Goal: Find specific page/section: Find specific page/section

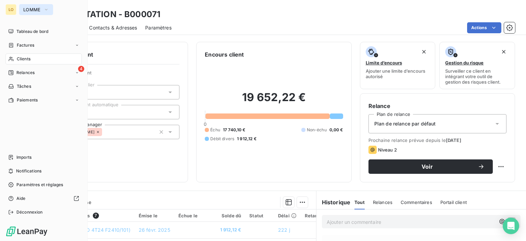
click at [47, 12] on icon "button" at bounding box center [46, 9] width 5 height 7
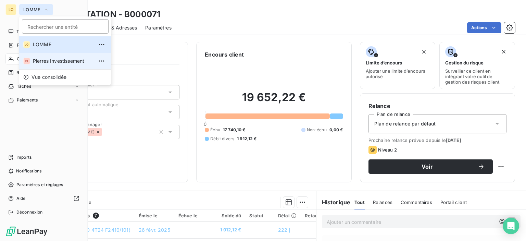
click at [50, 61] on span "Pierres Investissement" at bounding box center [63, 61] width 61 height 7
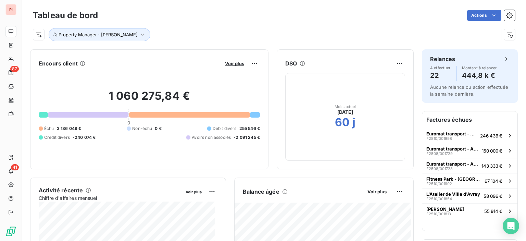
click at [115, 9] on div "Tableau de bord Actions" at bounding box center [274, 15] width 482 height 14
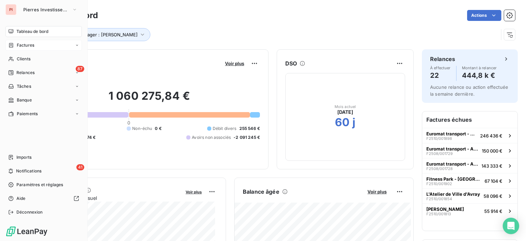
click at [33, 49] on div "Factures" at bounding box center [43, 45] width 76 height 11
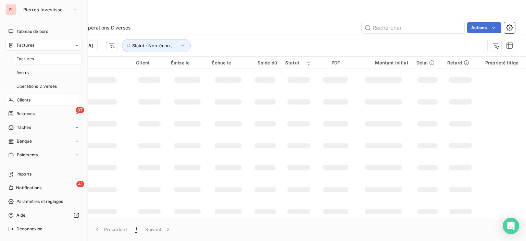
click at [30, 101] on div "Clients" at bounding box center [43, 100] width 76 height 11
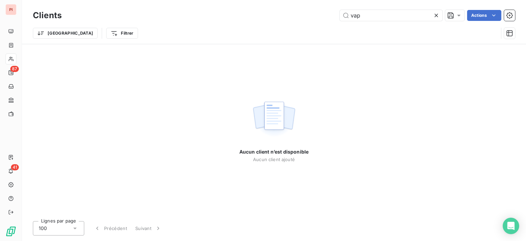
drag, startPoint x: 411, startPoint y: 15, endPoint x: 239, endPoint y: 12, distance: 172.3
click at [246, 12] on div "vap Actions" at bounding box center [292, 15] width 445 height 11
type input "k"
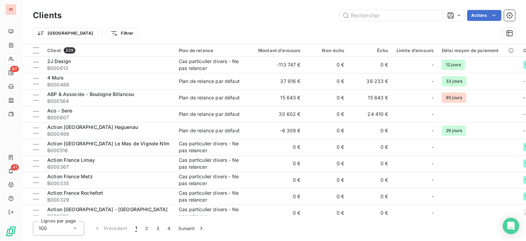
type input "k"
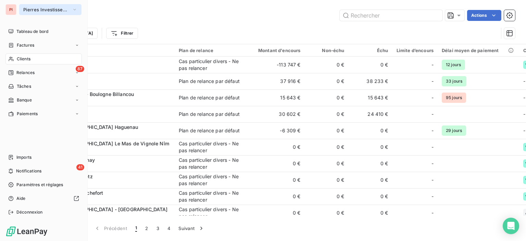
click at [35, 9] on span "Pierres Investissement" at bounding box center [46, 9] width 46 height 5
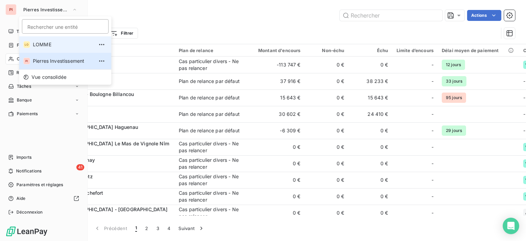
click at [60, 44] on span "LOMME" at bounding box center [63, 44] width 61 height 7
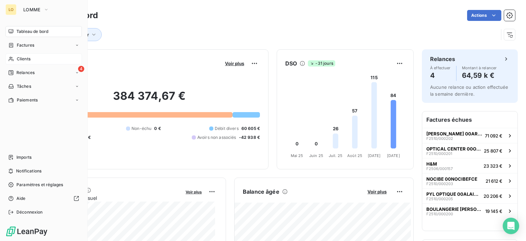
click at [26, 57] on span "Clients" at bounding box center [24, 59] width 14 height 6
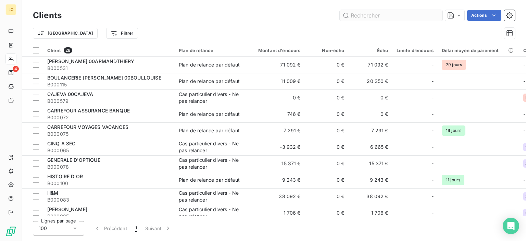
click at [391, 18] on input "text" at bounding box center [391, 15] width 103 height 11
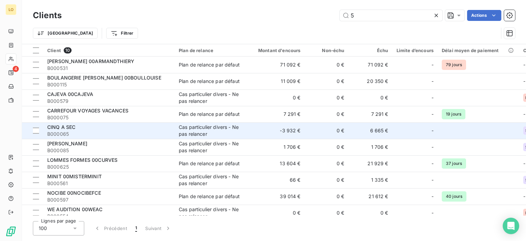
type input "5"
click at [118, 131] on span "B000065" at bounding box center [108, 134] width 123 height 7
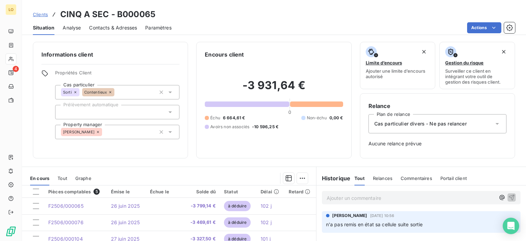
scroll to position [96, 0]
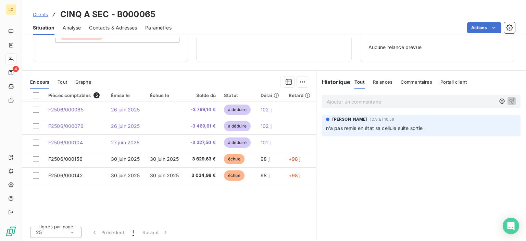
drag, startPoint x: 232, startPoint y: 91, endPoint x: 172, endPoint y: 191, distance: 116.6
click at [172, 191] on div "Pièces comptables 5 Émise le Échue le Solde dû Statut Délai Retard F2506/000065…" at bounding box center [169, 155] width 294 height 132
drag, startPoint x: 172, startPoint y: 189, endPoint x: 363, endPoint y: 152, distance: 194.7
click at [363, 152] on div "Ajouter un commentaire ﻿ [PERSON_NAME] [DATE] 10:56 n'a pas remis en état sa ce…" at bounding box center [422, 165] width 210 height 152
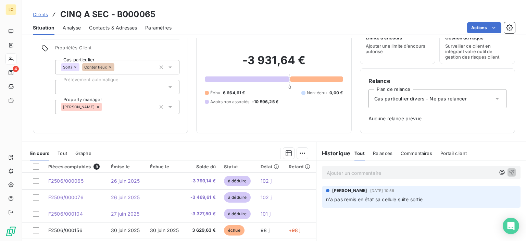
scroll to position [0, 0]
